Goal: Task Accomplishment & Management: Use online tool/utility

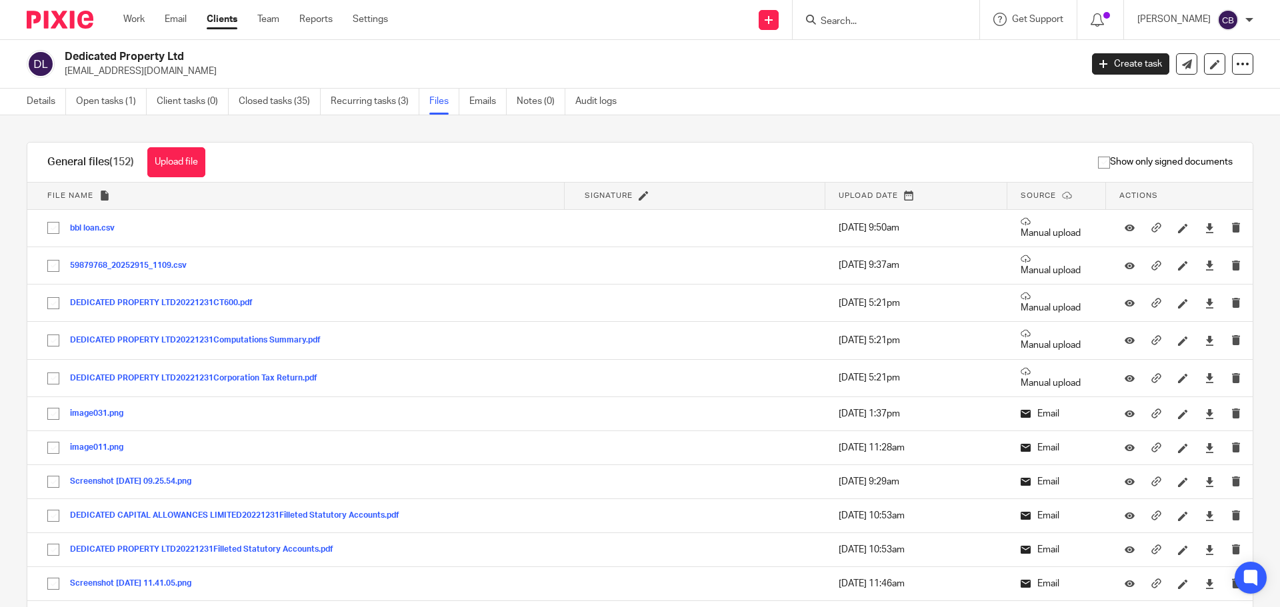
click at [843, 18] on input "Search" at bounding box center [879, 22] width 120 height 12
type input "sof"
click at [878, 56] on link at bounding box center [935, 57] width 237 height 31
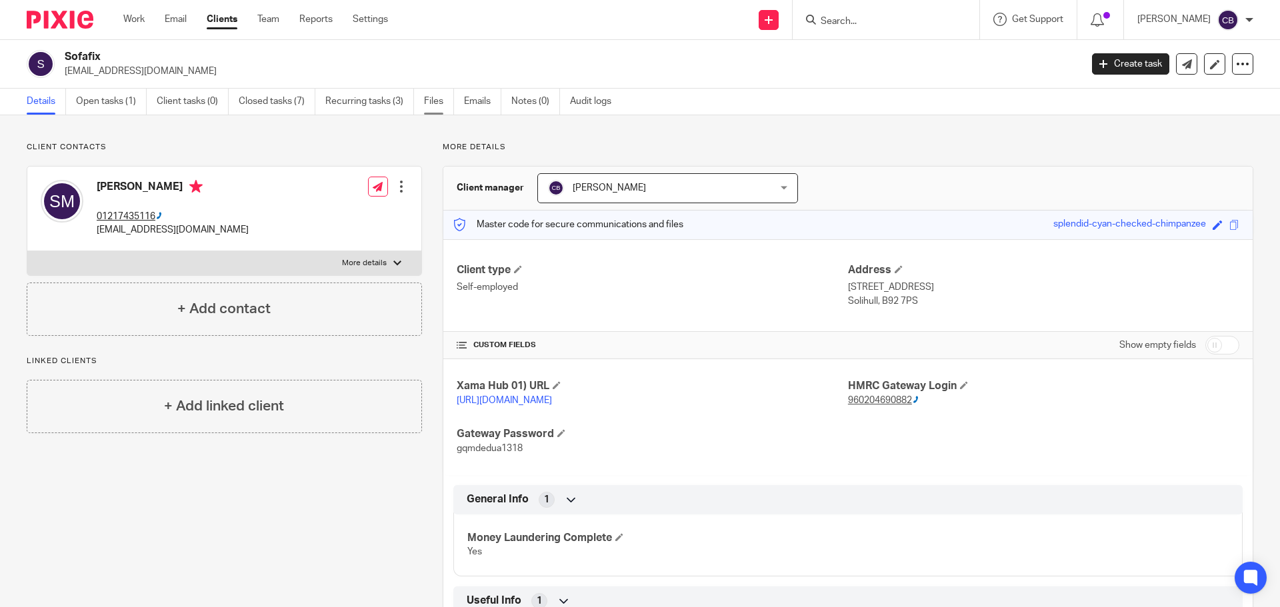
click at [430, 103] on link "Files" at bounding box center [439, 102] width 30 height 26
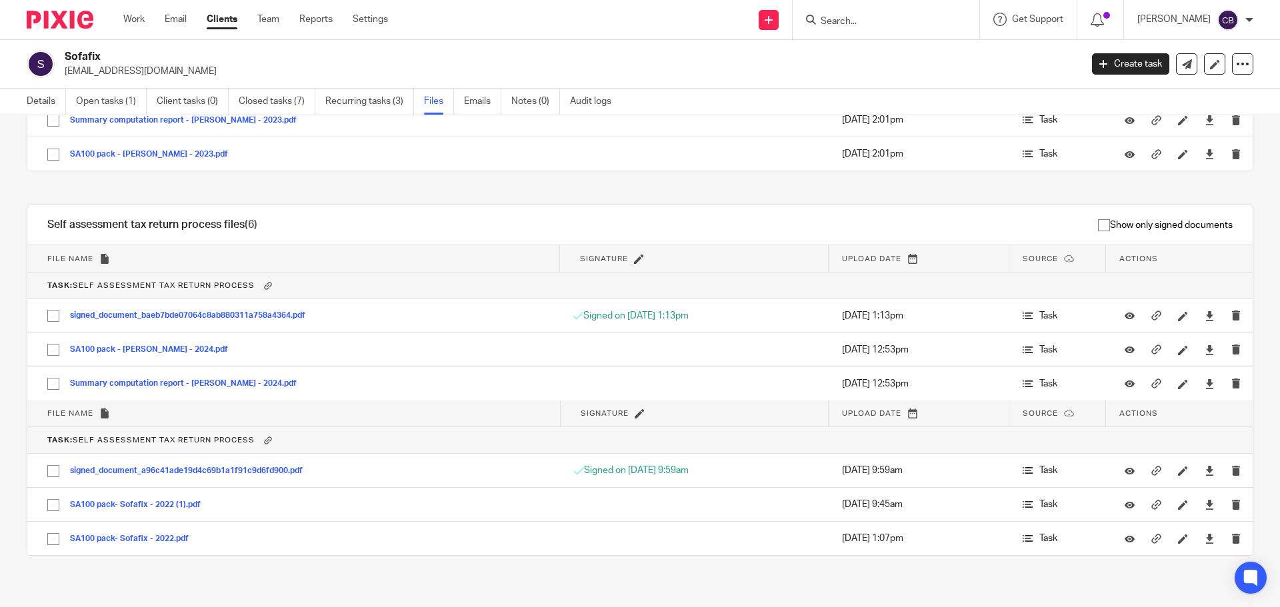
scroll to position [1641, 0]
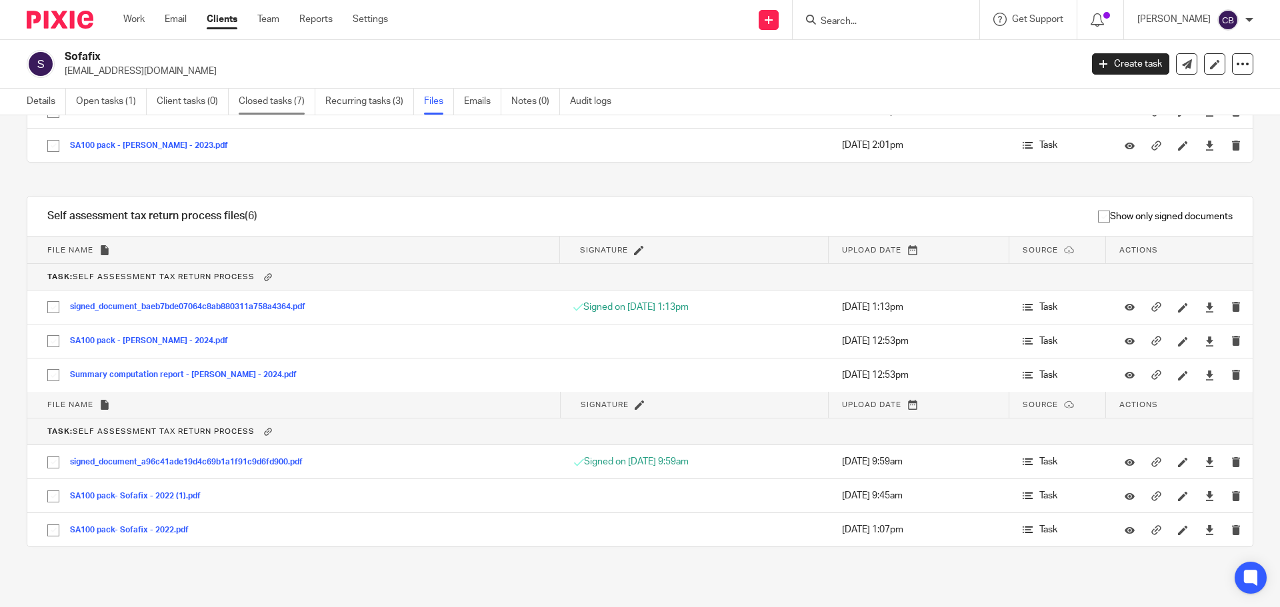
click at [267, 99] on link "Closed tasks (7)" at bounding box center [277, 102] width 77 height 26
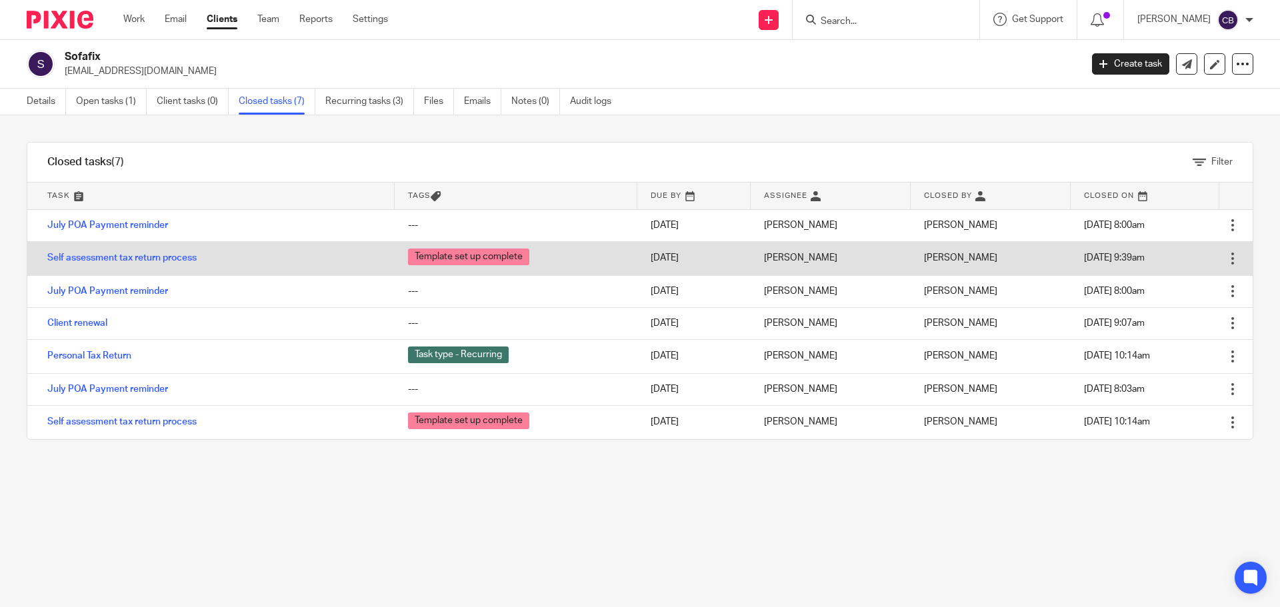
click at [1226, 255] on div at bounding box center [1232, 258] width 13 height 13
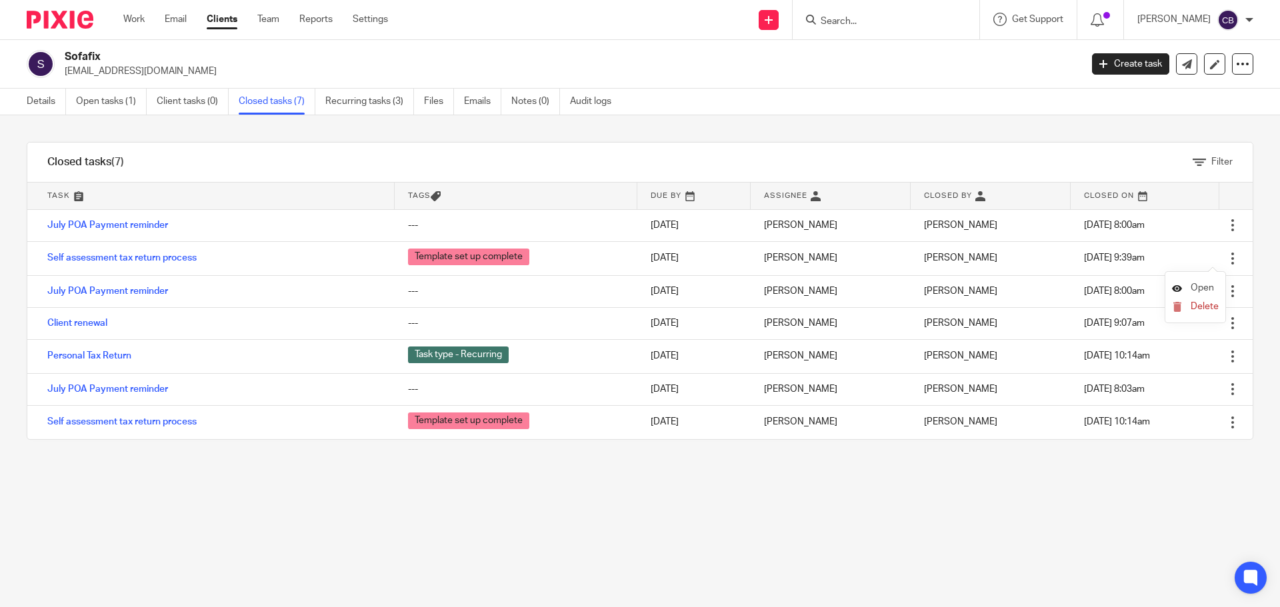
click at [1202, 283] on span "Open" at bounding box center [1202, 287] width 23 height 9
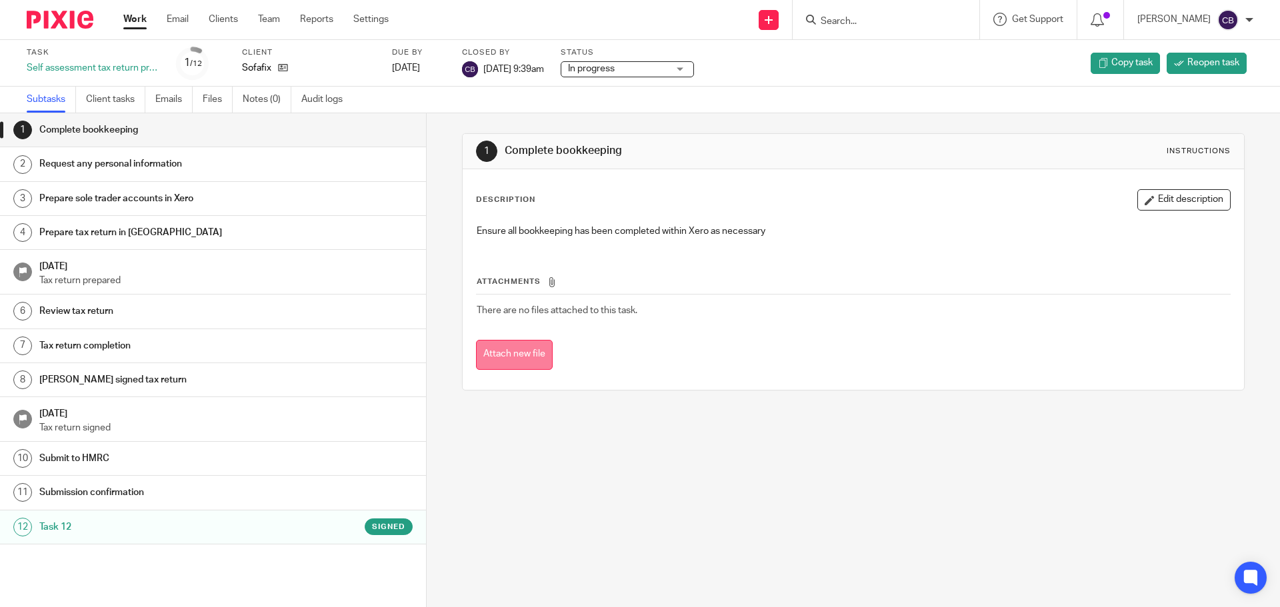
click at [529, 354] on button "Attach new file" at bounding box center [514, 355] width 77 height 30
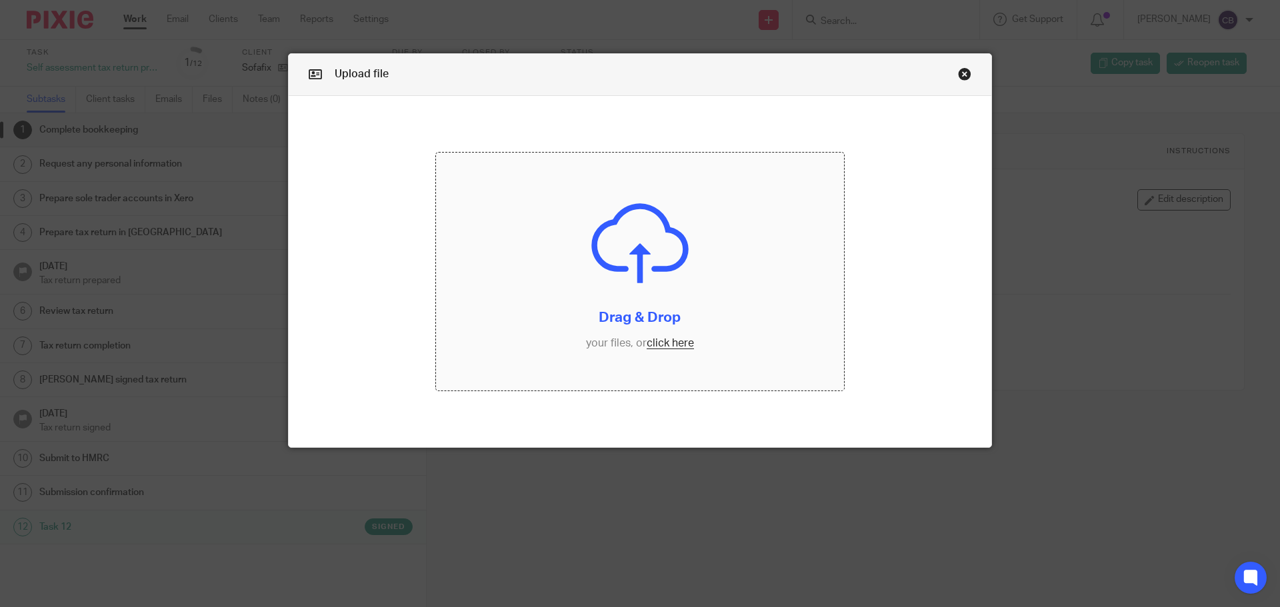
click at [621, 309] on input "file" at bounding box center [640, 272] width 409 height 239
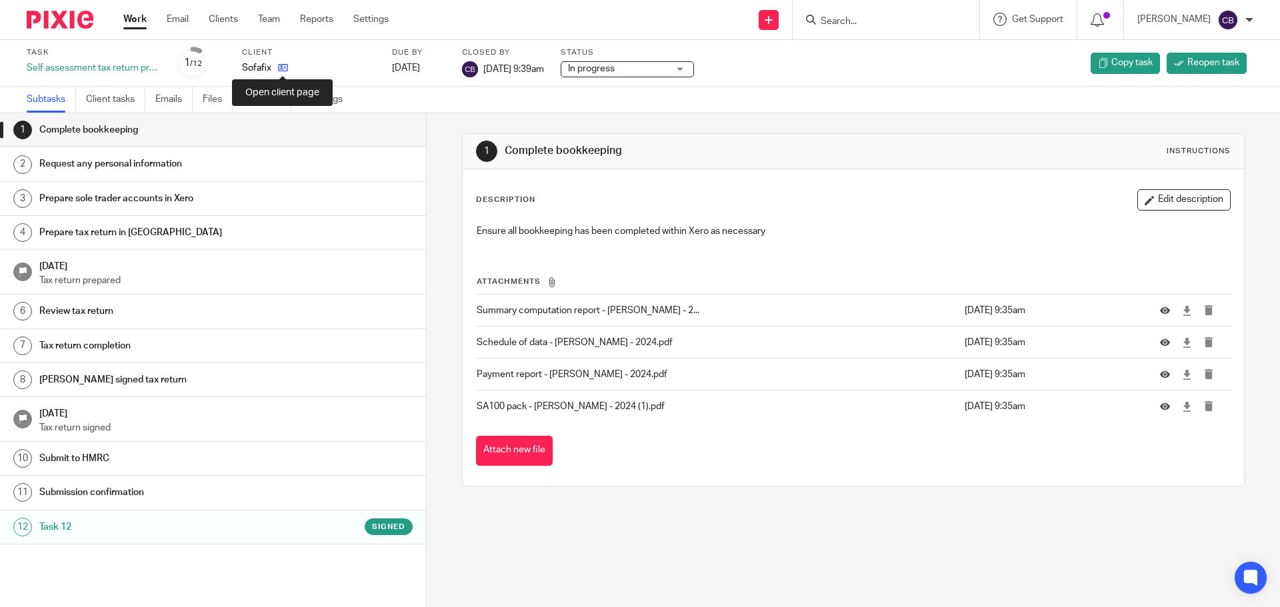
click at [281, 71] on icon at bounding box center [283, 68] width 10 height 10
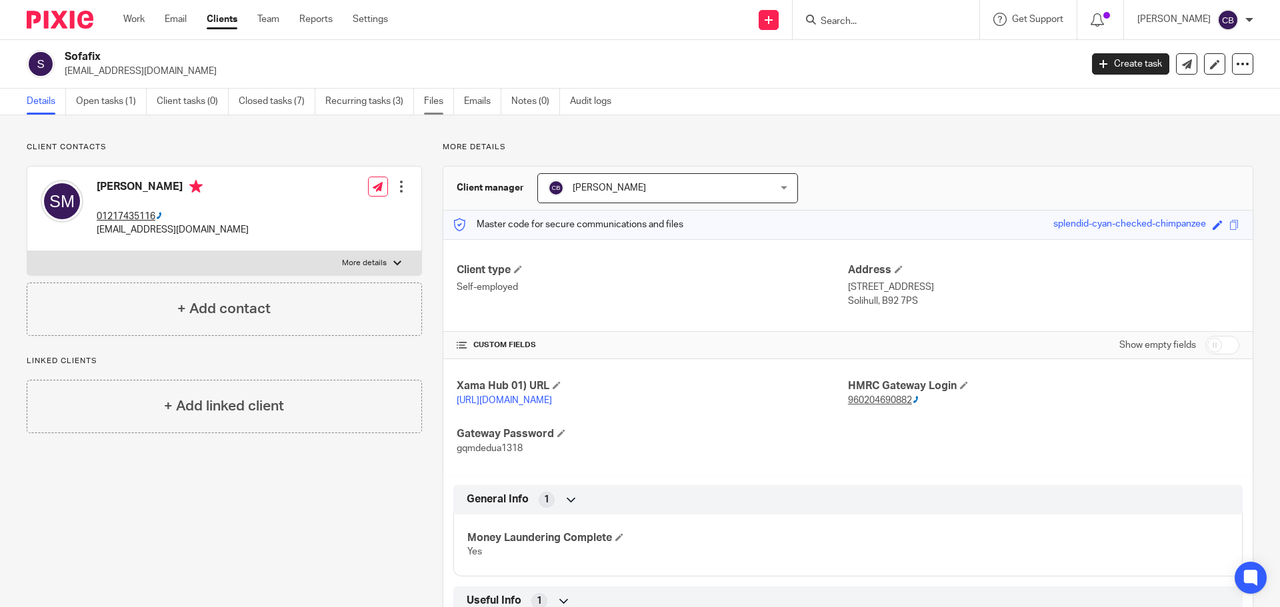
click at [432, 107] on link "Files" at bounding box center [439, 102] width 30 height 26
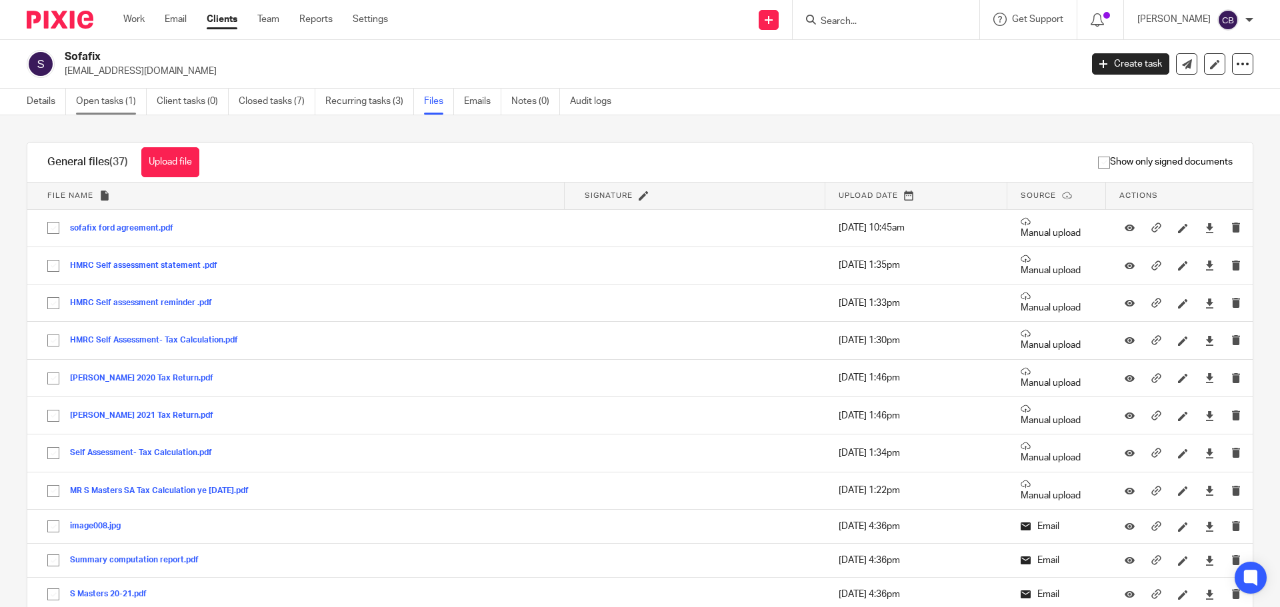
click at [91, 97] on link "Open tasks (1)" at bounding box center [111, 102] width 71 height 26
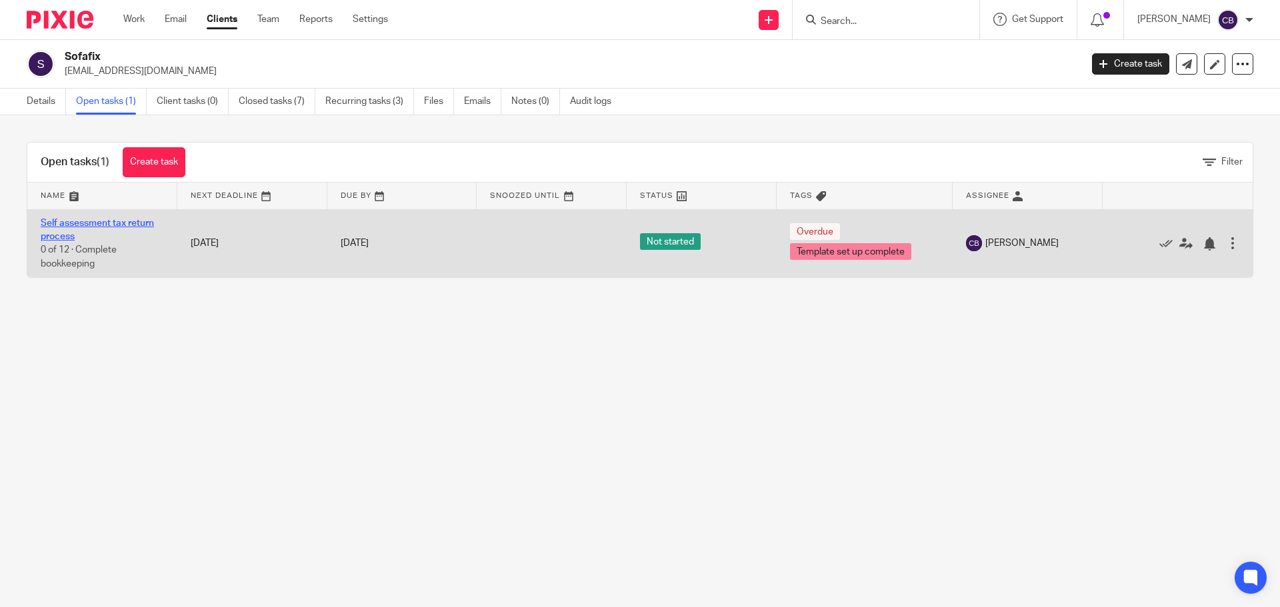
click at [60, 219] on link "Self assessment tax return process" at bounding box center [97, 230] width 113 height 23
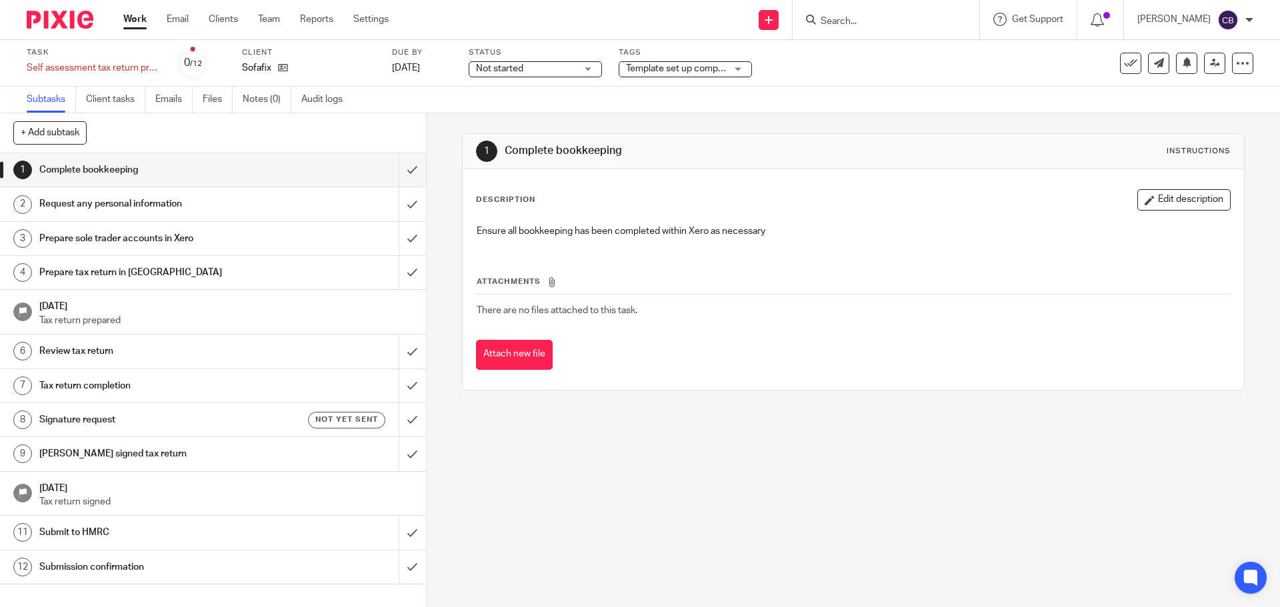
click at [165, 425] on h1 "Signature request" at bounding box center [154, 420] width 231 height 20
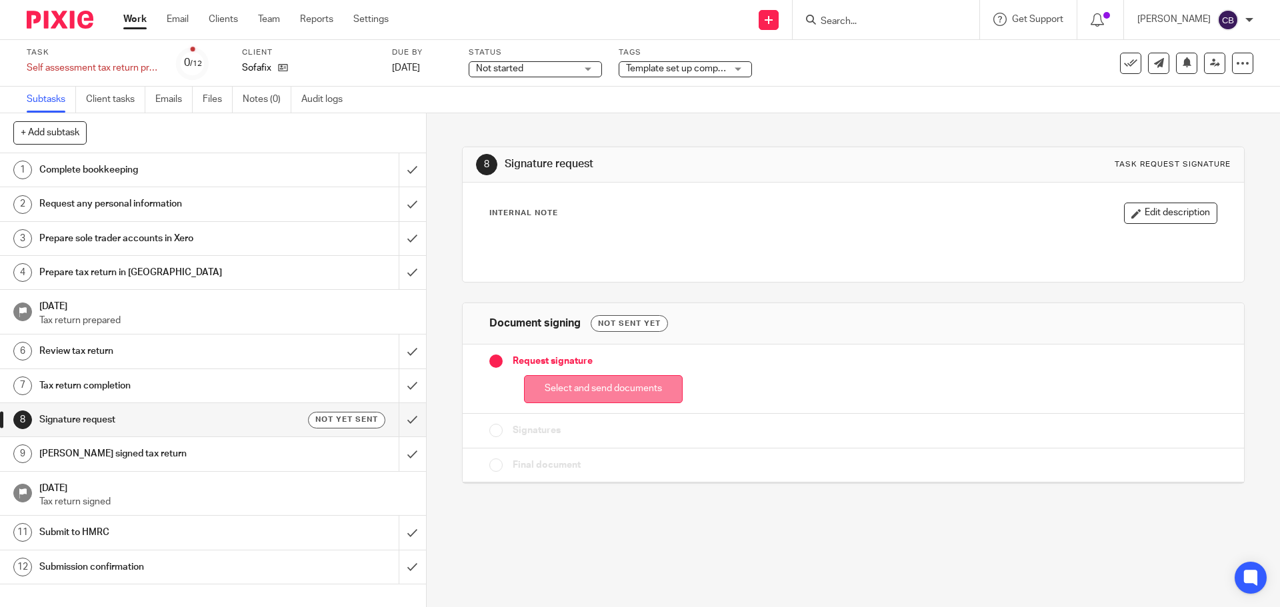
click at [607, 393] on button "Select and send documents" at bounding box center [603, 389] width 159 height 29
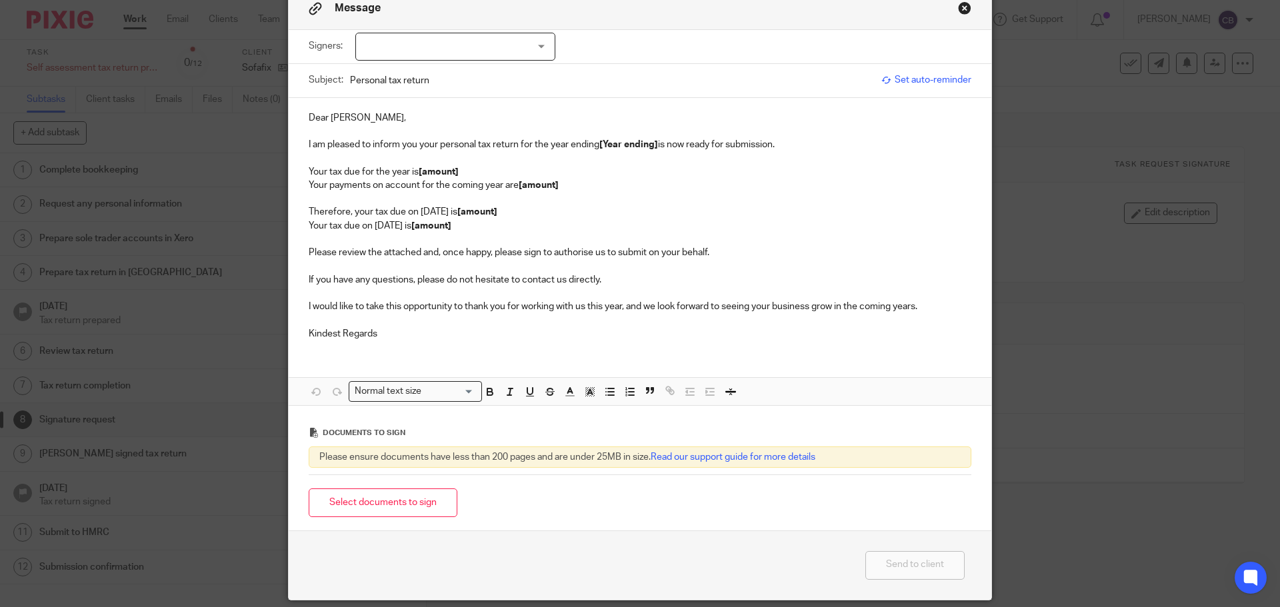
scroll to position [67, 0]
click at [388, 509] on button "Select documents to sign" at bounding box center [383, 502] width 149 height 29
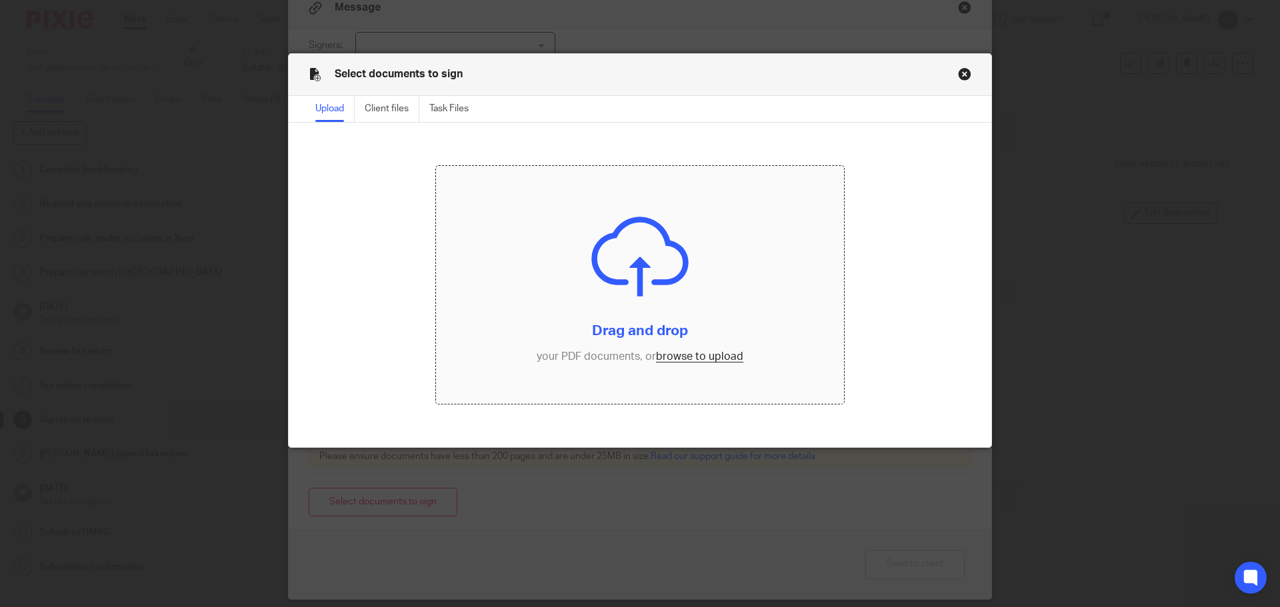
click at [586, 328] on input "file" at bounding box center [640, 285] width 409 height 239
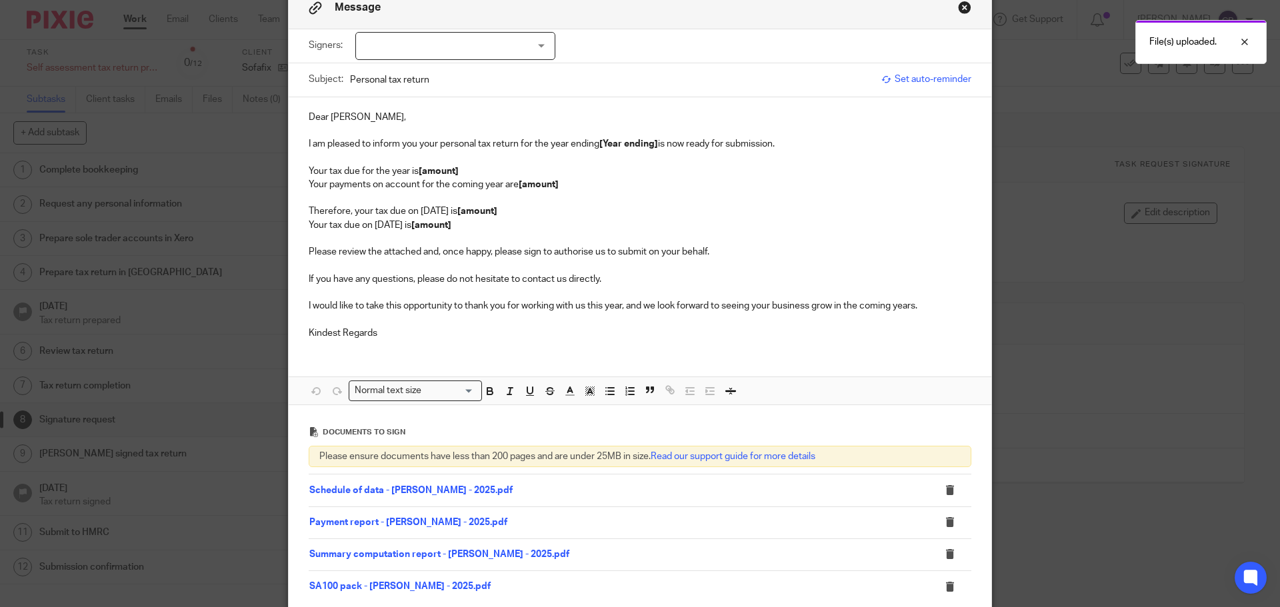
click at [457, 59] on div at bounding box center [455, 46] width 200 height 28
click at [432, 73] on span "Steven Masters" at bounding box center [410, 73] width 73 height 9
checkbox input "true"
click at [593, 169] on p "Your tax due for the year is [amount]" at bounding box center [640, 171] width 663 height 13
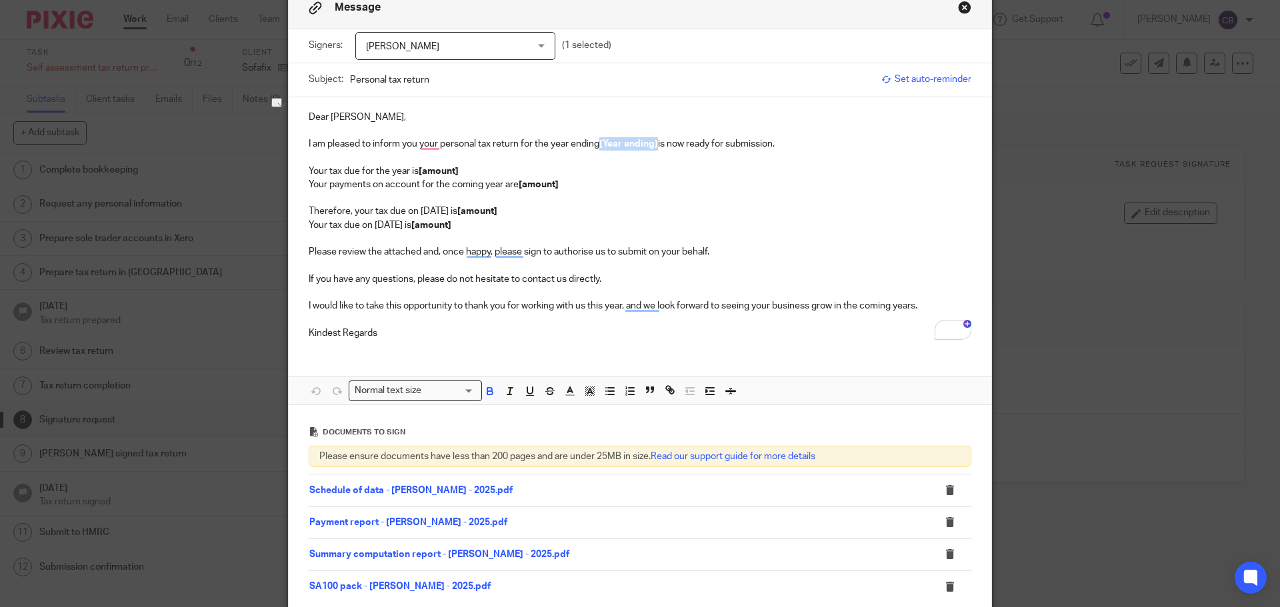
drag, startPoint x: 598, startPoint y: 143, endPoint x: 656, endPoint y: 143, distance: 58.0
click at [656, 143] on strong "[Year ending]" at bounding box center [628, 143] width 59 height 9
drag, startPoint x: 416, startPoint y: 169, endPoint x: 455, endPoint y: 167, distance: 38.7
click at [455, 167] on p "Your tax due for the year is [amount]" at bounding box center [640, 171] width 663 height 13
drag, startPoint x: 515, startPoint y: 184, endPoint x: 563, endPoint y: 186, distance: 48.0
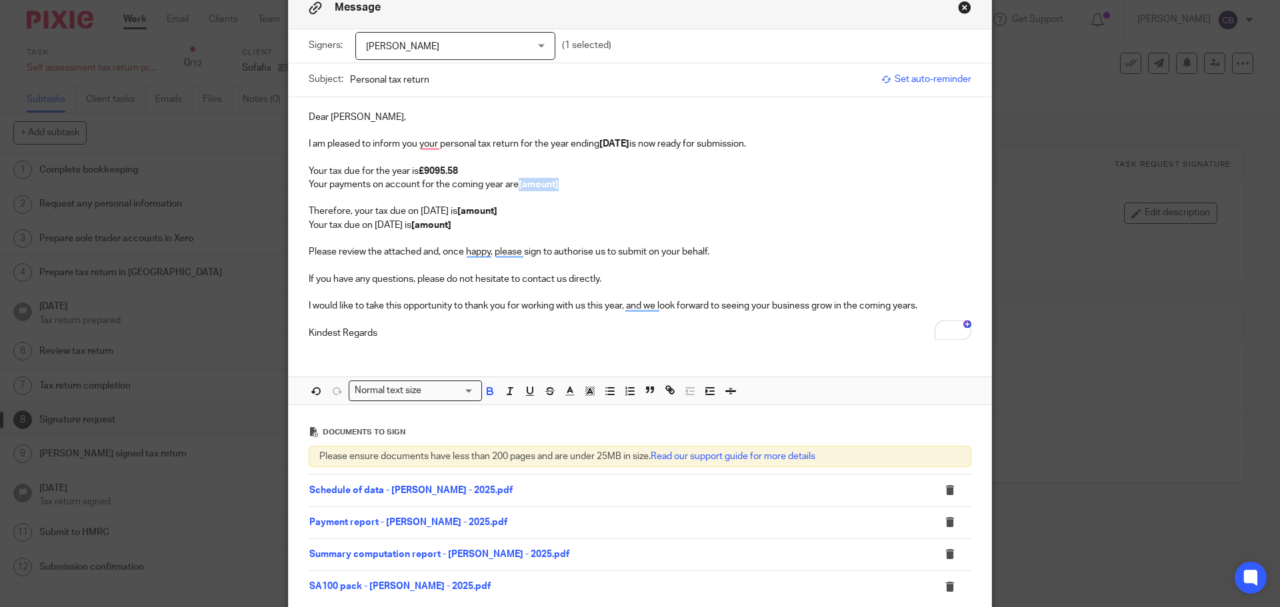
click at [563, 186] on p "Your payments on account for the coming year are [amount]" at bounding box center [640, 184] width 663 height 13
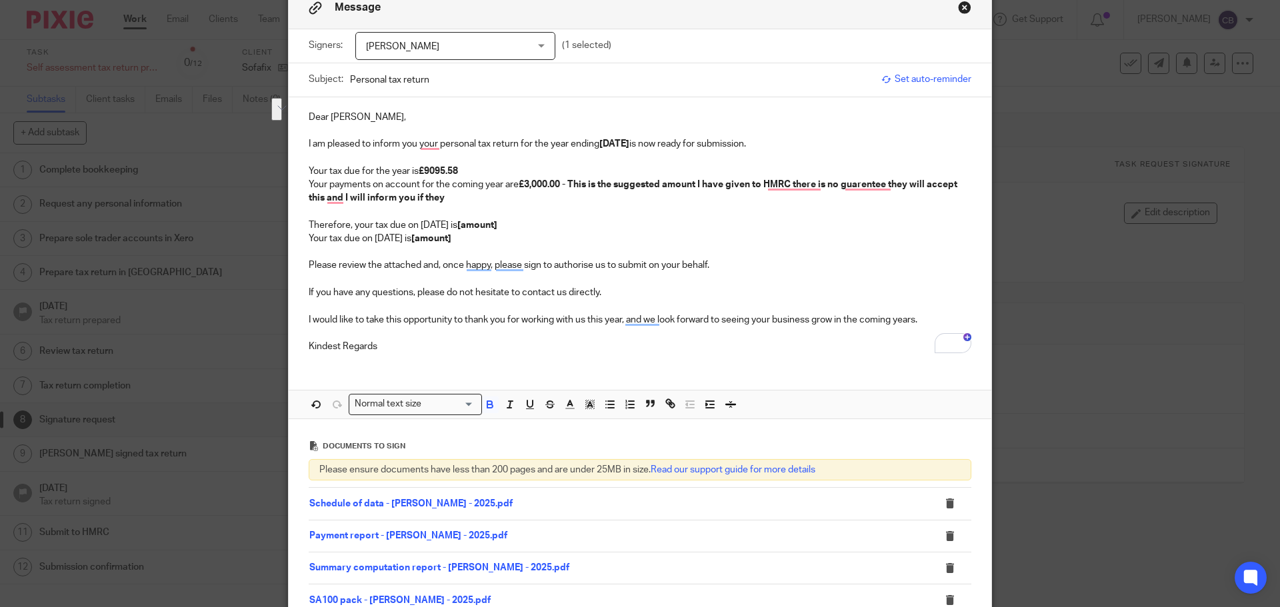
drag, startPoint x: 560, startPoint y: 184, endPoint x: 561, endPoint y: 193, distance: 8.8
click at [561, 193] on p "Your payments on account for the coming year are £3,000.00 - This is the sugges…" at bounding box center [640, 191] width 663 height 27
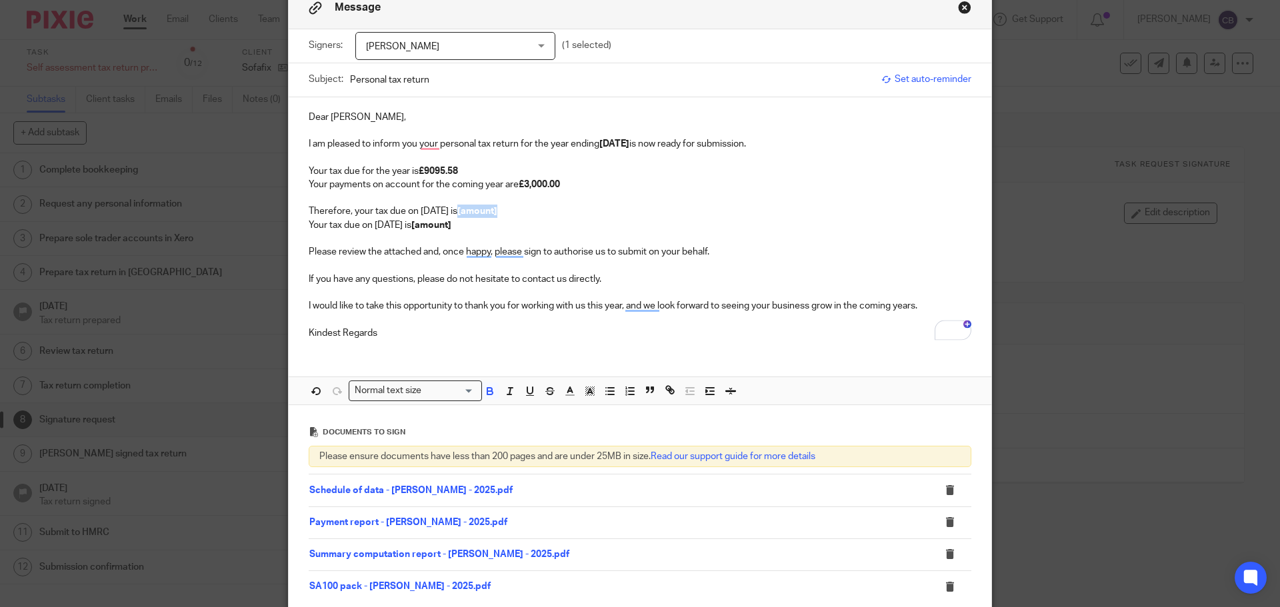
drag, startPoint x: 483, startPoint y: 213, endPoint x: 531, endPoint y: 209, distance: 48.1
click at [531, 209] on p "Therefore, your tax due on 31st January is [amount]" at bounding box center [640, 211] width 663 height 13
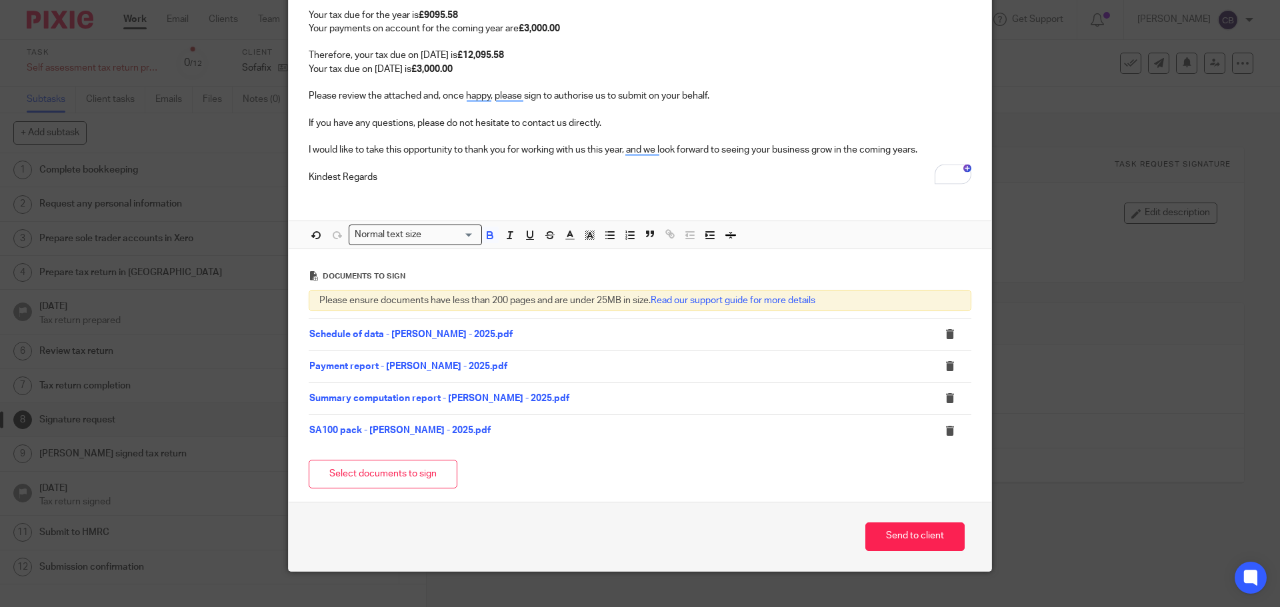
scroll to position [241, 0]
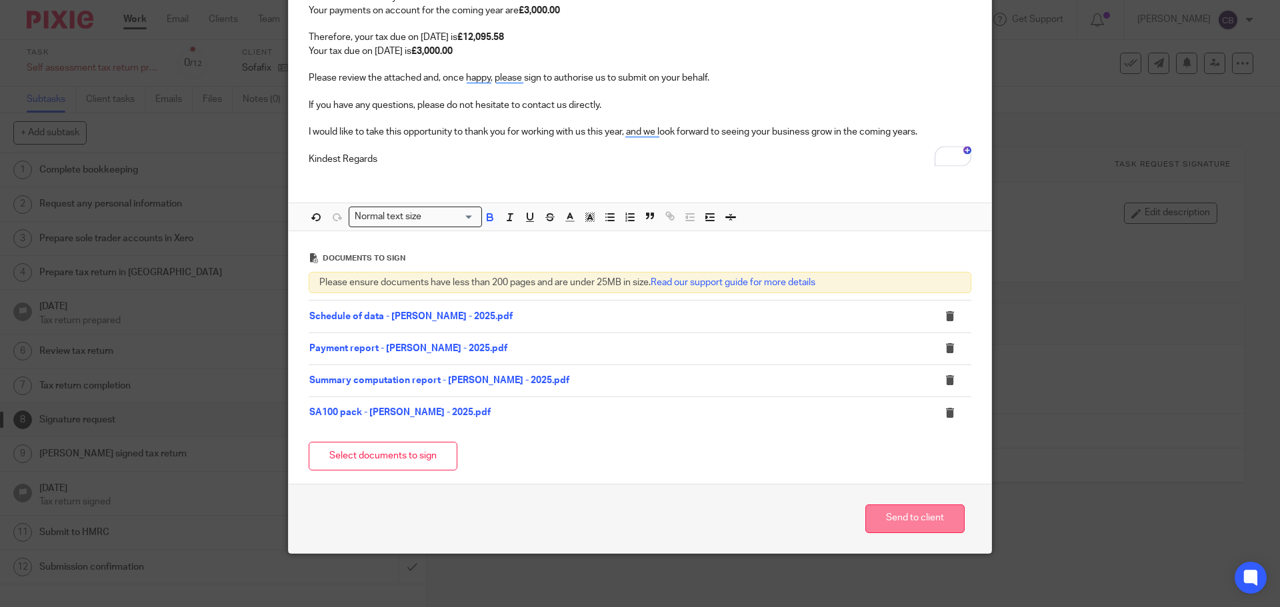
click at [895, 515] on button "Send to client" at bounding box center [914, 519] width 99 height 29
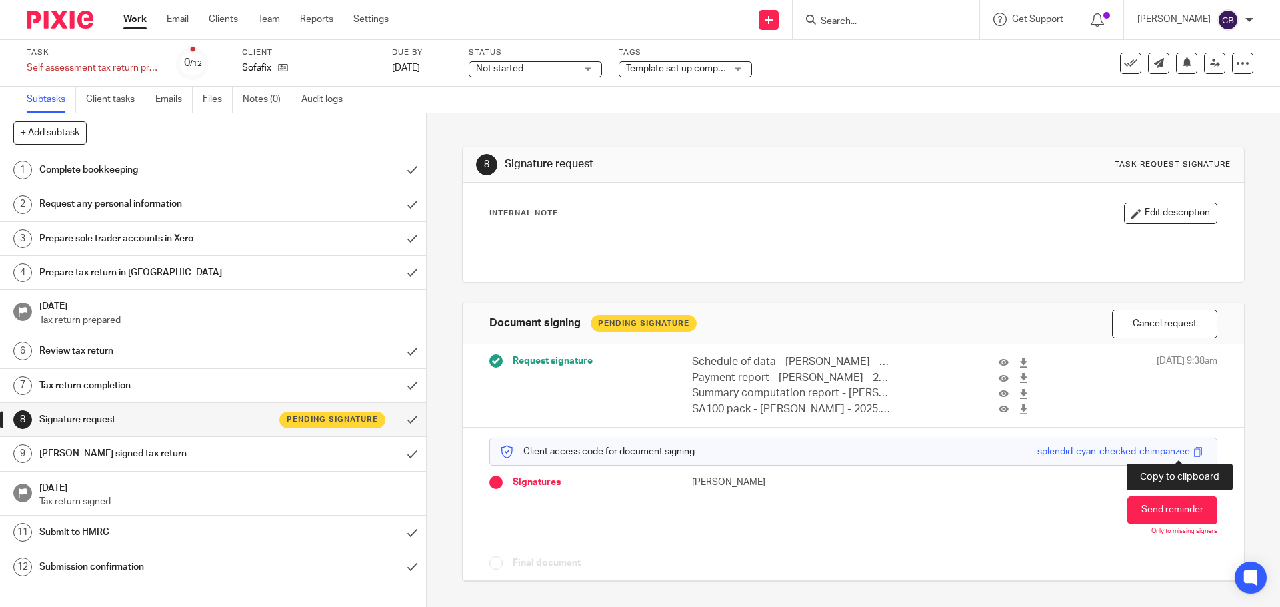
click at [1193, 455] on span at bounding box center [1198, 452] width 10 height 10
click at [1193, 451] on span at bounding box center [1198, 452] width 10 height 10
click at [1137, 511] on button "Send reminder" at bounding box center [1172, 511] width 90 height 28
click at [855, 25] on input "Search" at bounding box center [879, 22] width 120 height 12
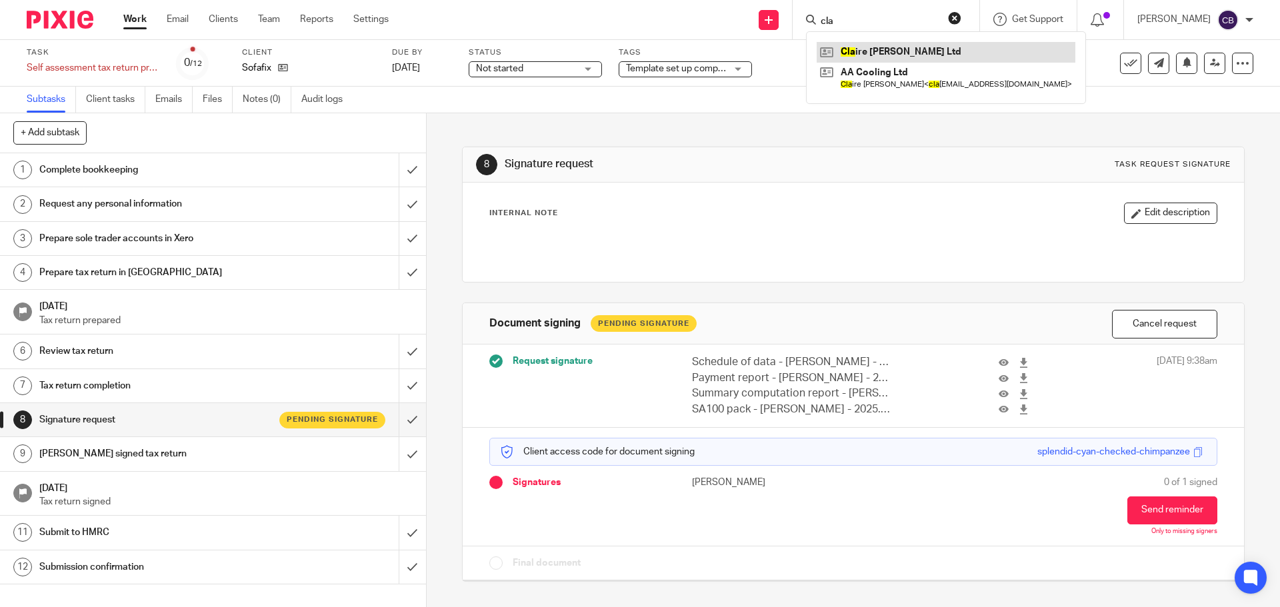
type input "cla"
click at [898, 53] on link at bounding box center [946, 52] width 259 height 20
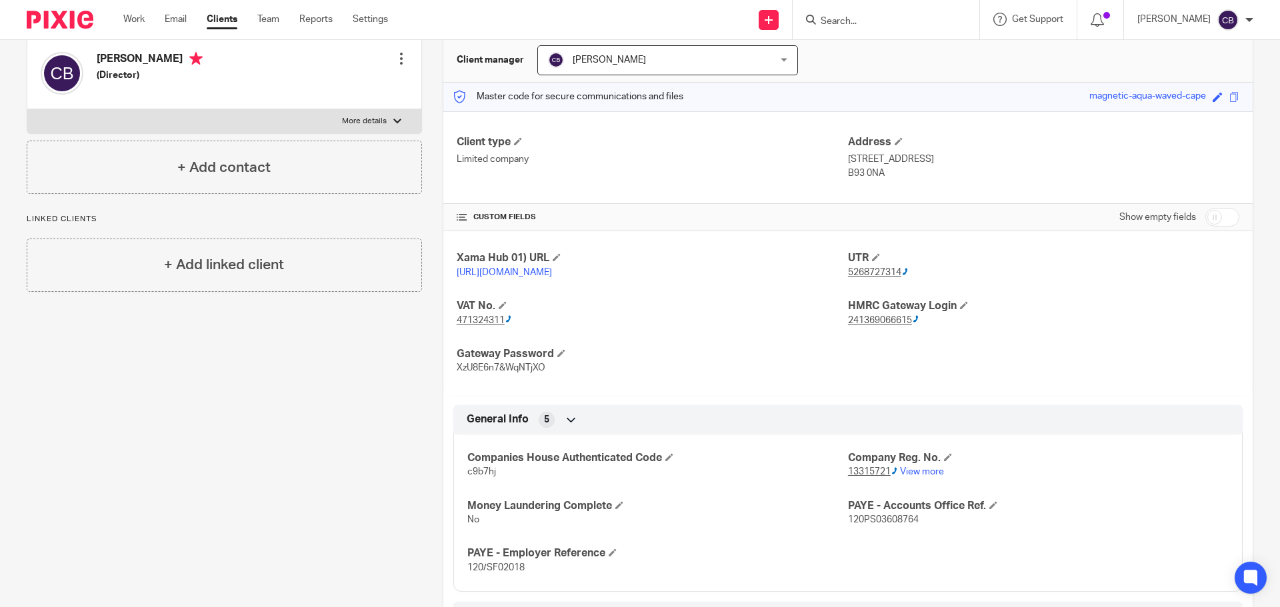
scroll to position [133, 0]
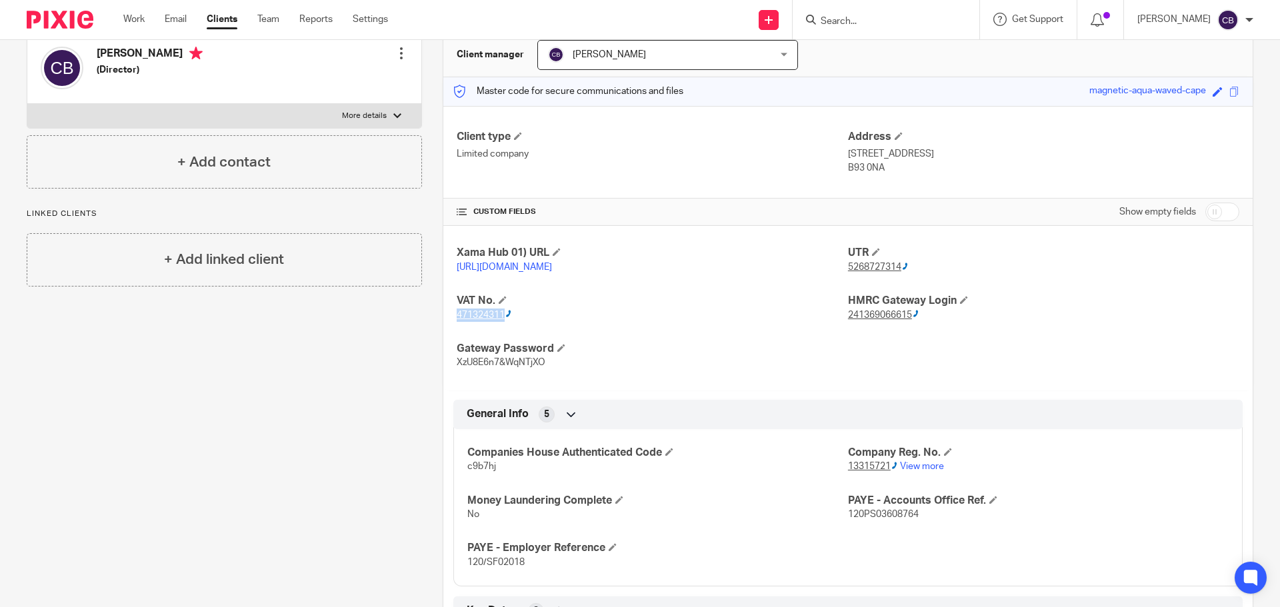
drag, startPoint x: 453, startPoint y: 336, endPoint x: 503, endPoint y: 335, distance: 50.0
click at [503, 335] on div "Xama Hub 01) URL [URL][DOMAIN_NAME] UTR 5268727314 VAT No. 471324311 HMRC Gatew…" at bounding box center [847, 307] width 809 height 163
copy ctcspan "471324311"
